Goal: Task Accomplishment & Management: Use online tool/utility

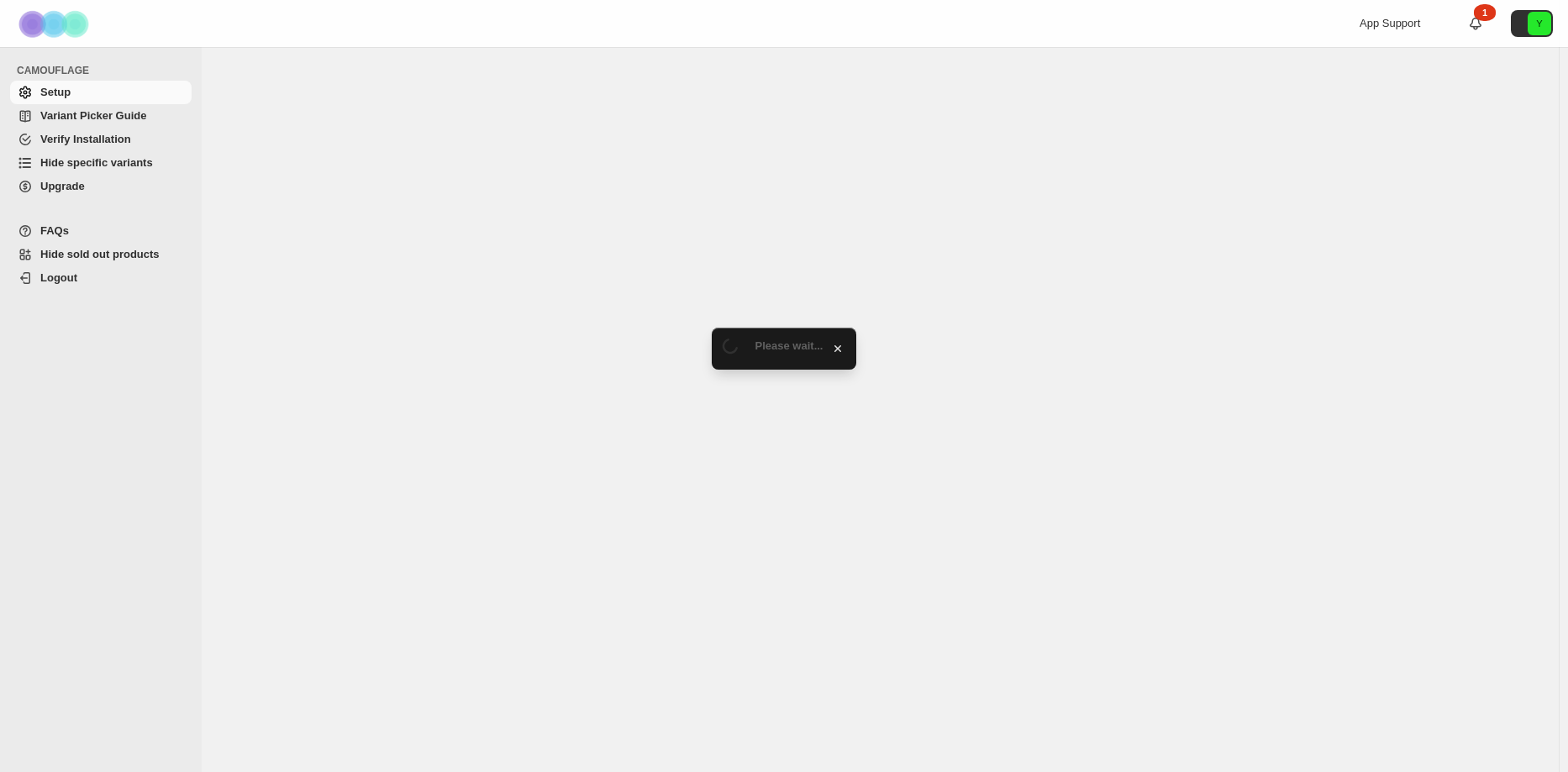
select select "******"
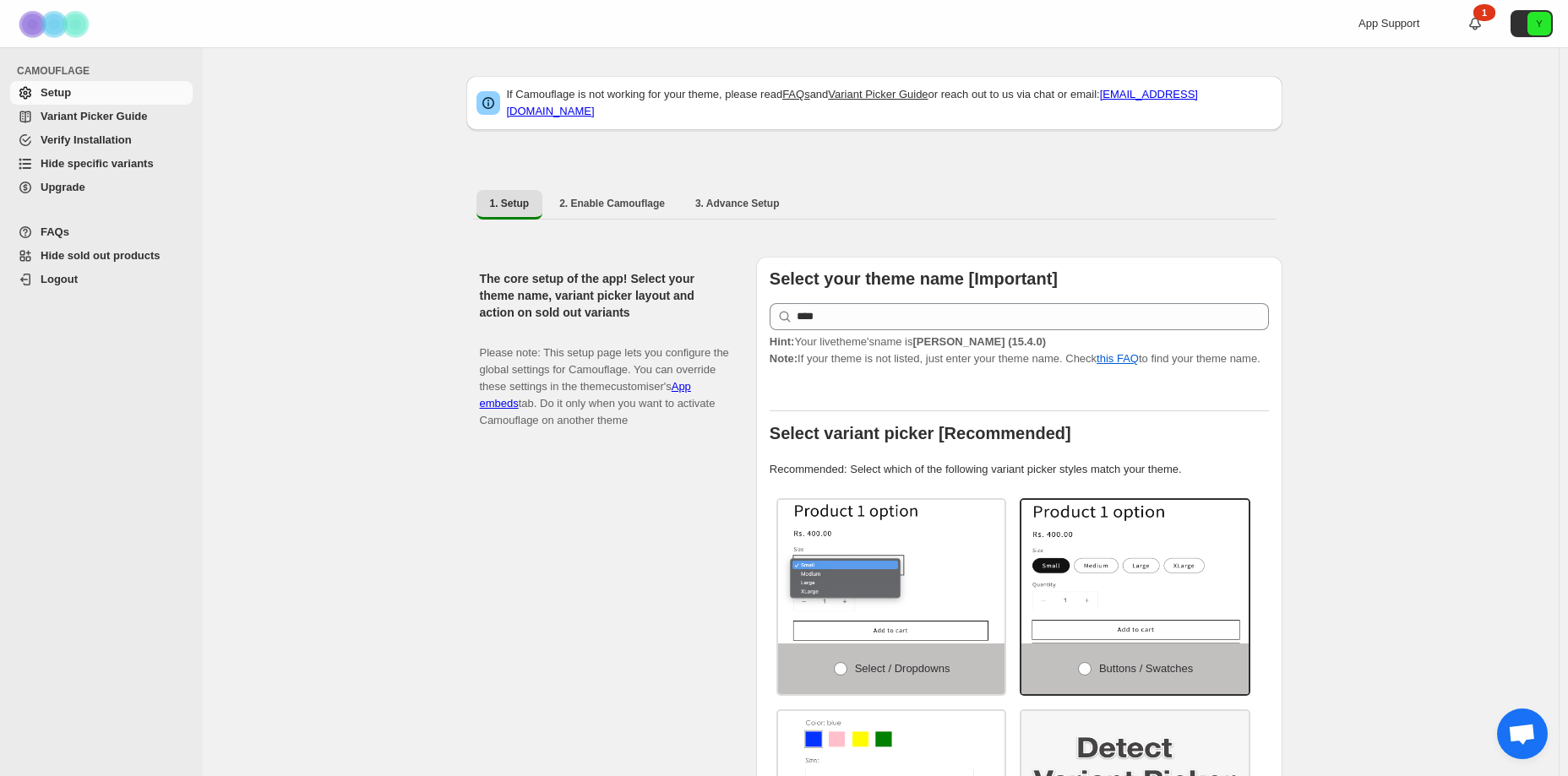
click at [142, 162] on span "Hide specific variants" at bounding box center [97, 163] width 113 height 13
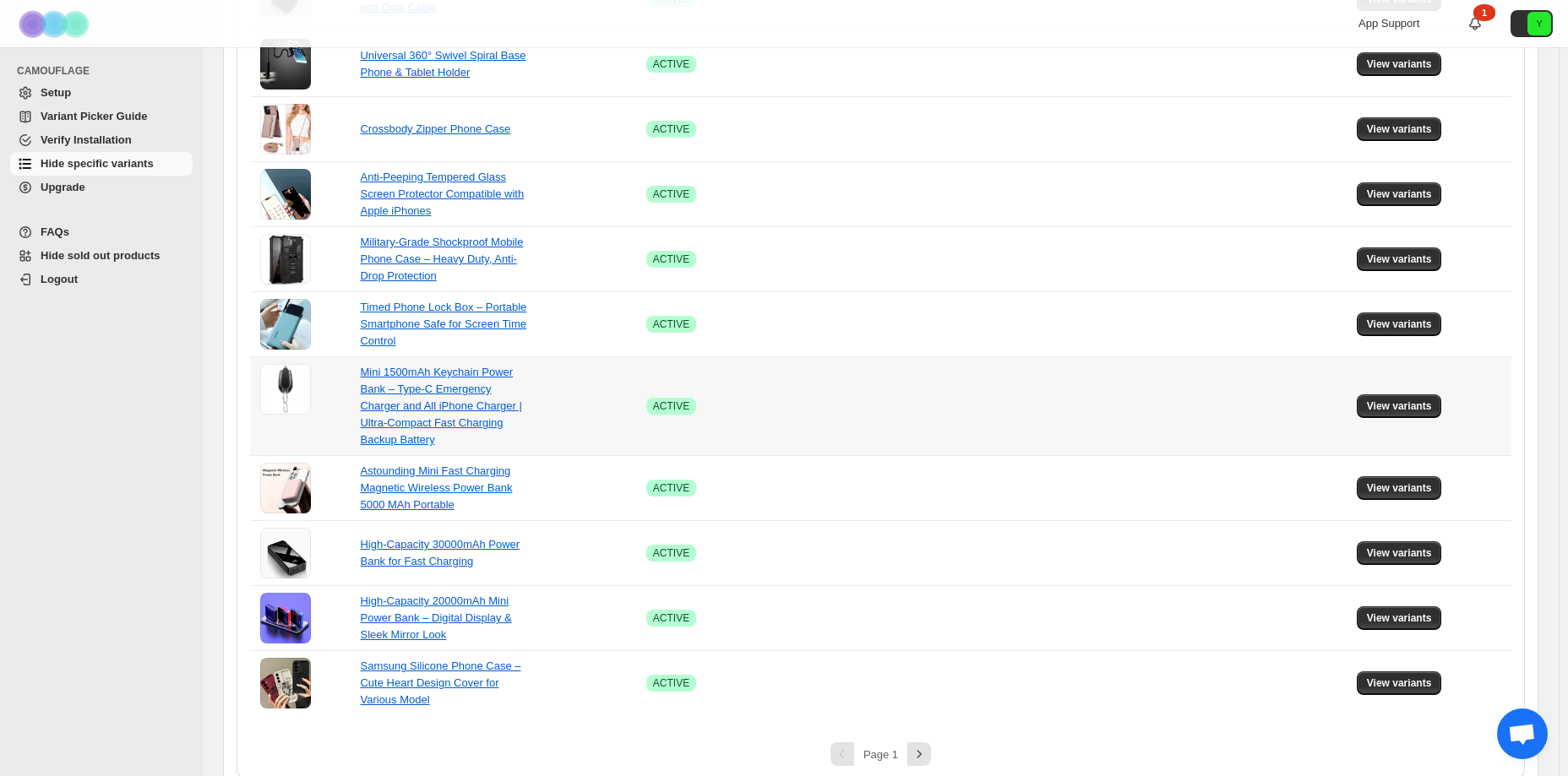
scroll to position [992, 0]
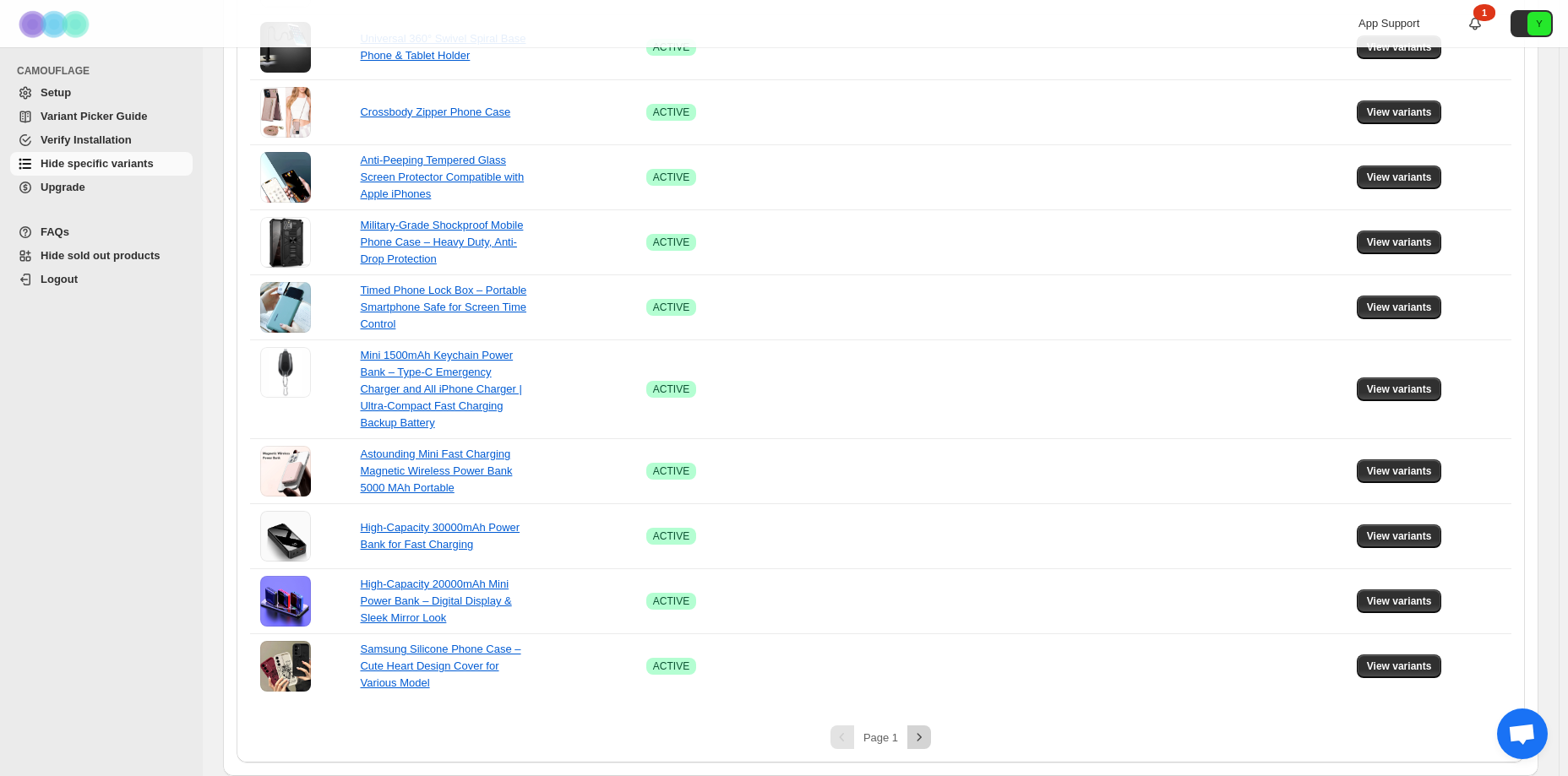
click at [917, 742] on icon "Next" at bounding box center [919, 736] width 17 height 17
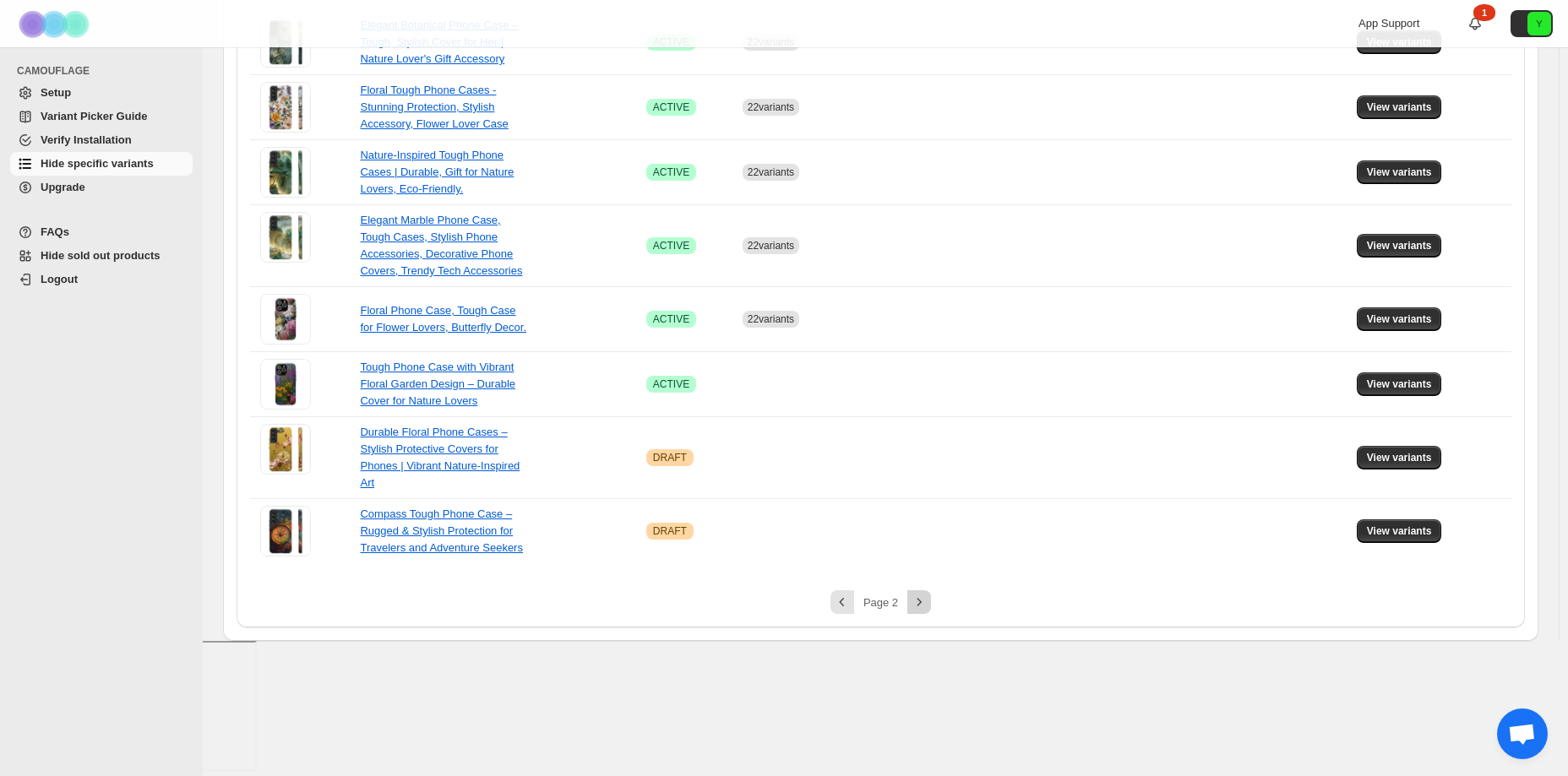
scroll to position [586, 0]
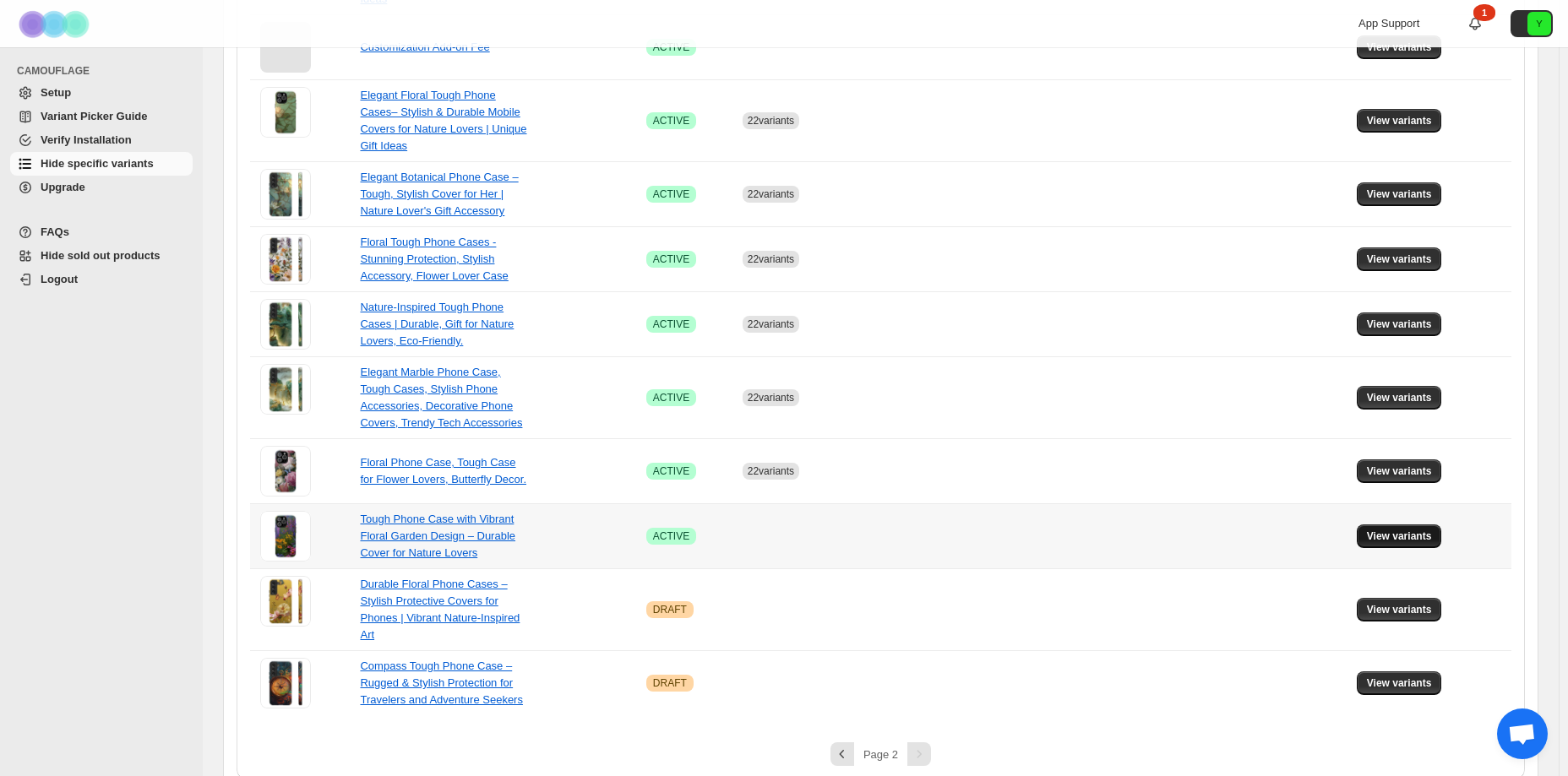
click at [1391, 530] on span "View variants" at bounding box center [1399, 536] width 65 height 13
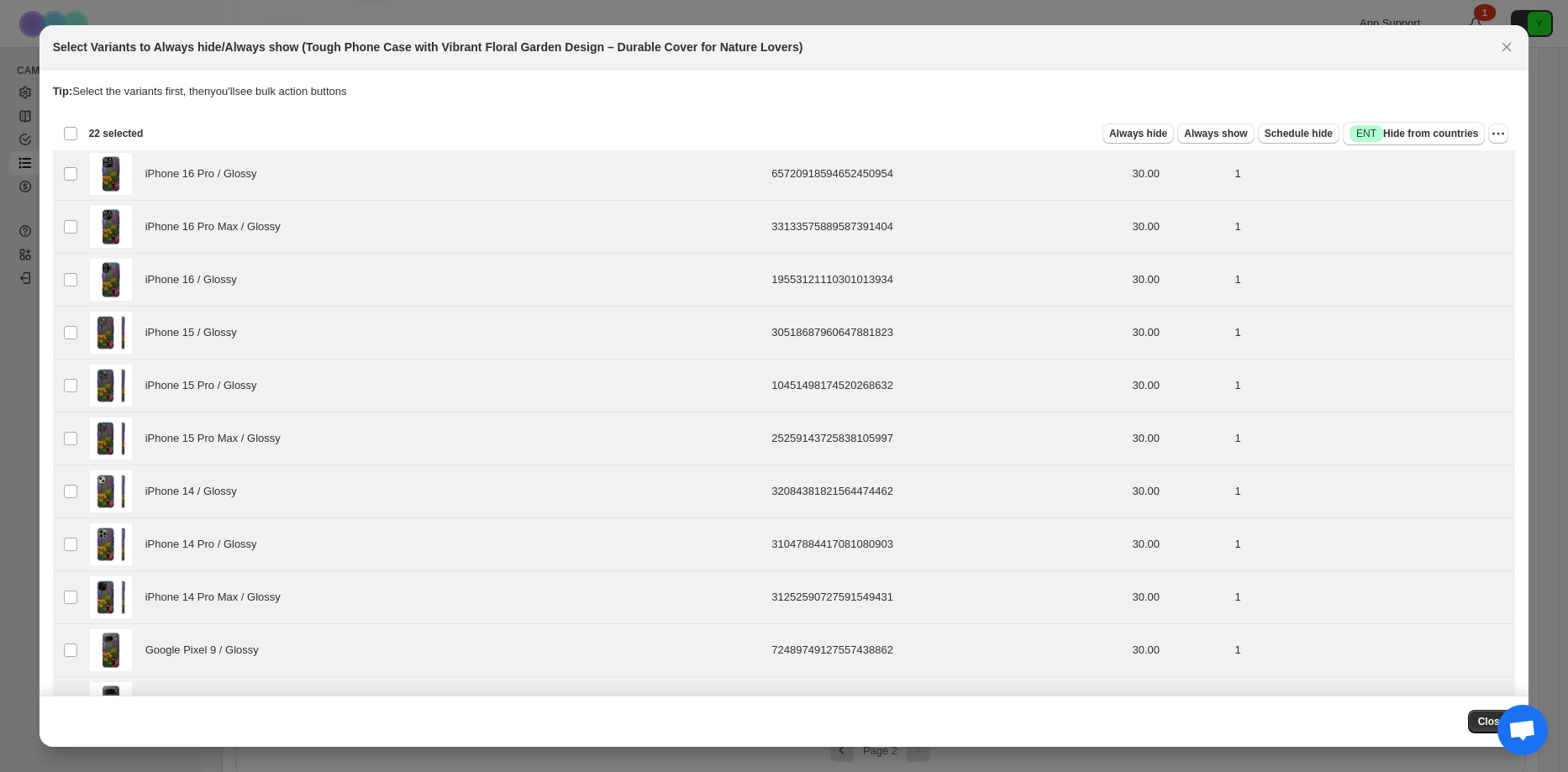
drag, startPoint x: 1130, startPoint y: 63, endPoint x: 1148, endPoint y: 59, distance: 18.4
click at [1148, 59] on div "Select Variants to Always hide/Always show (Tough Phone Case with Vibrant Flora…" at bounding box center [784, 47] width 1490 height 45
click at [1147, 131] on span "Always hide" at bounding box center [1138, 133] width 58 height 13
